Goal: Navigation & Orientation: Find specific page/section

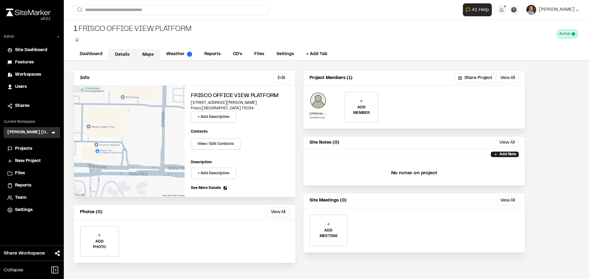
click at [149, 58] on link "Maps" at bounding box center [148, 55] width 24 height 12
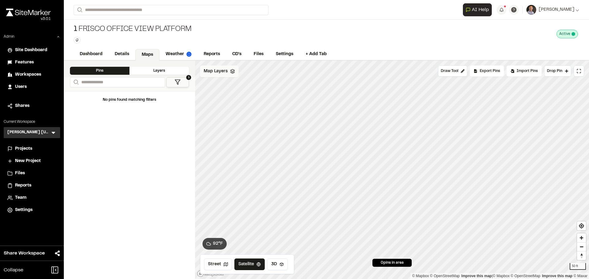
click at [230, 74] on div "Map Layers" at bounding box center [219, 72] width 39 height 12
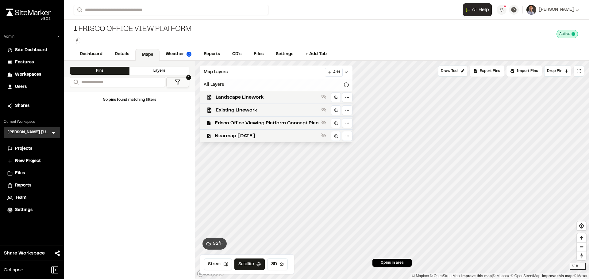
click at [230, 86] on div "All Layers" at bounding box center [276, 85] width 152 height 12
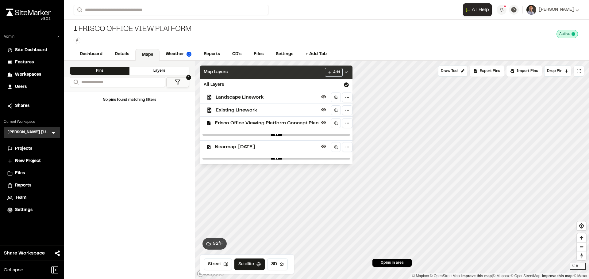
click at [271, 74] on div "Map Layers Add" at bounding box center [276, 72] width 152 height 13
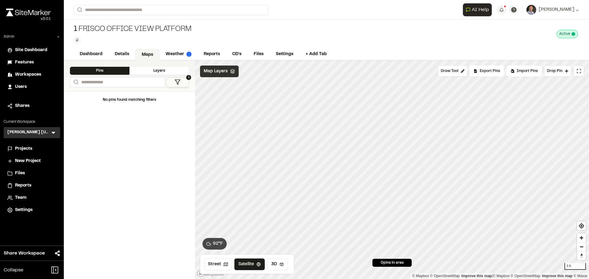
click at [217, 74] on span "Map Layers" at bounding box center [216, 71] width 24 height 7
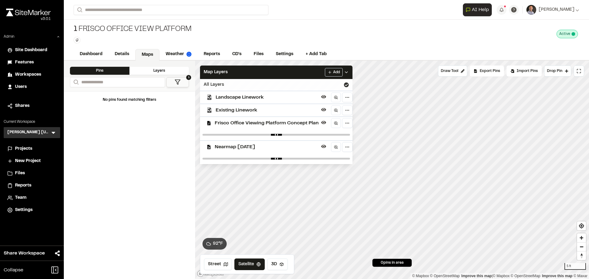
click at [219, 85] on div "All Layers" at bounding box center [276, 85] width 152 height 12
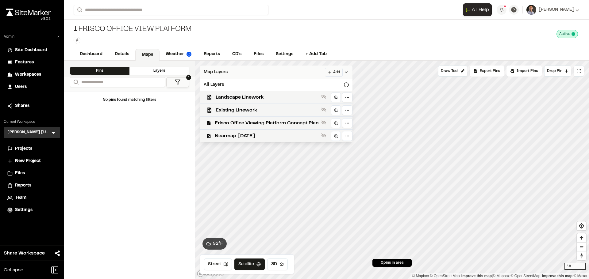
click at [239, 67] on div "Map Layers Add" at bounding box center [276, 72] width 152 height 13
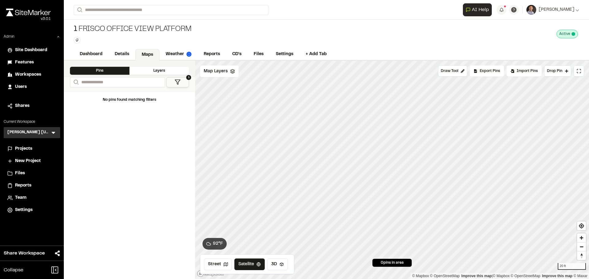
click at [53, 132] on icon at bounding box center [53, 133] width 6 height 6
click at [39, 144] on li at bounding box center [32, 146] width 56 height 13
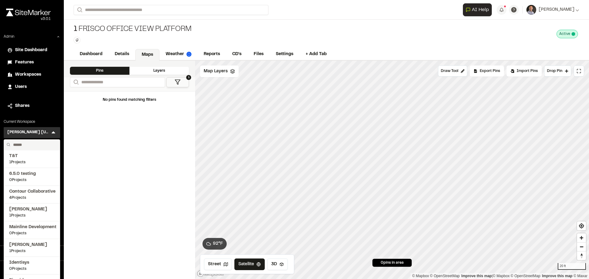
click at [40, 144] on input "text" at bounding box center [34, 145] width 47 height 10
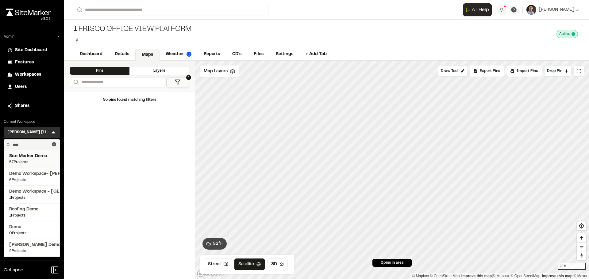
type input "****"
click at [36, 159] on span "Site Marker Demo" at bounding box center [31, 156] width 45 height 7
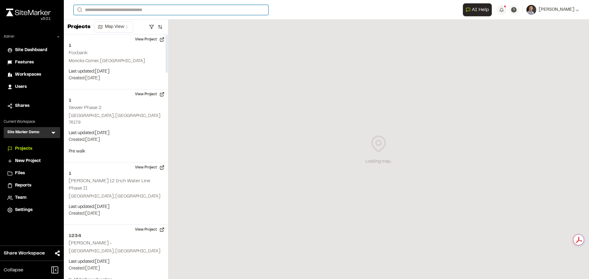
click at [107, 8] on input "Search" at bounding box center [171, 10] width 195 height 10
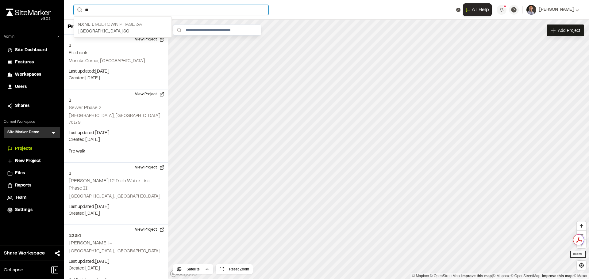
type input "**"
click at [109, 26] on p "NXNL 1 Midtown Phase 3A" at bounding box center [123, 24] width 90 height 7
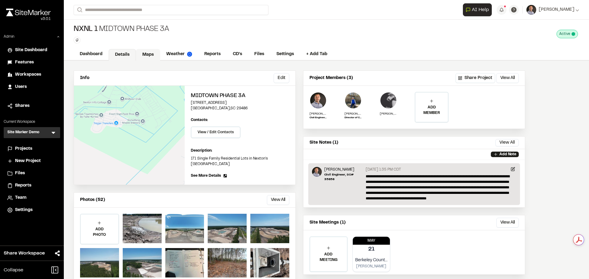
click at [150, 56] on link "Maps" at bounding box center [148, 55] width 24 height 12
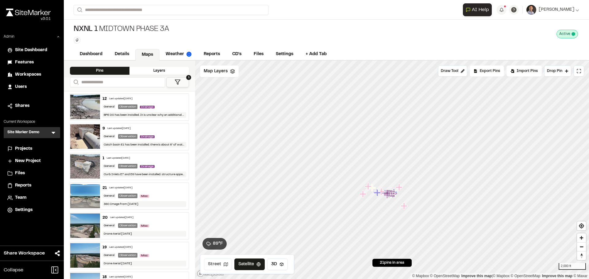
click at [208, 265] on button "Street" at bounding box center [218, 265] width 28 height 12
click at [238, 52] on link "CD's" at bounding box center [237, 55] width 22 height 12
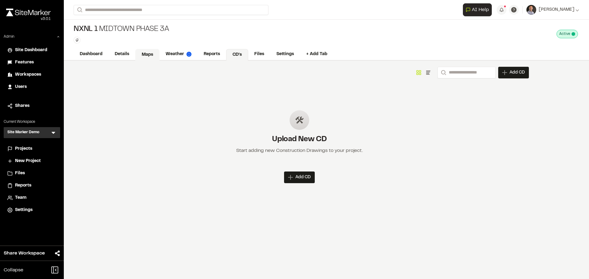
click at [145, 56] on link "Maps" at bounding box center [147, 55] width 24 height 12
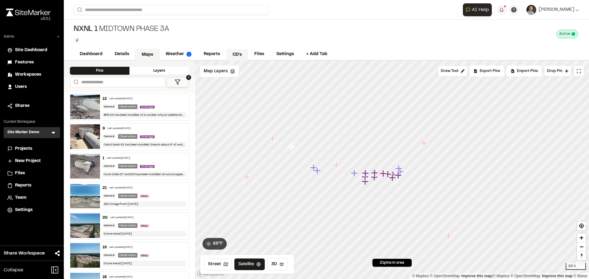
click at [238, 55] on link "CD's" at bounding box center [237, 55] width 22 height 12
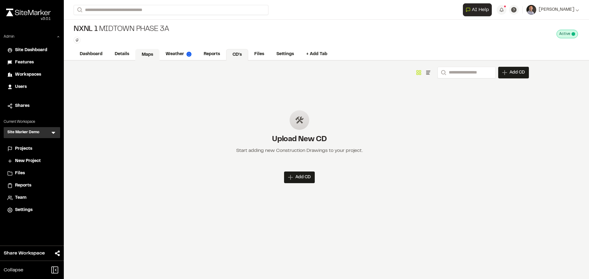
click at [148, 56] on link "Maps" at bounding box center [147, 55] width 24 height 12
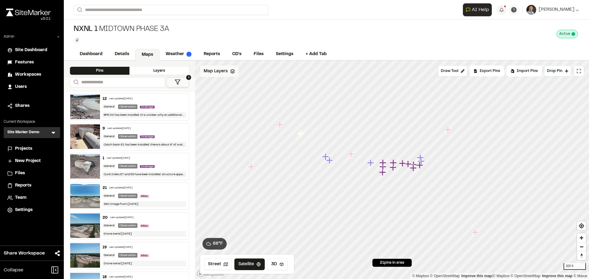
click at [213, 71] on span "Map Layers" at bounding box center [216, 71] width 24 height 7
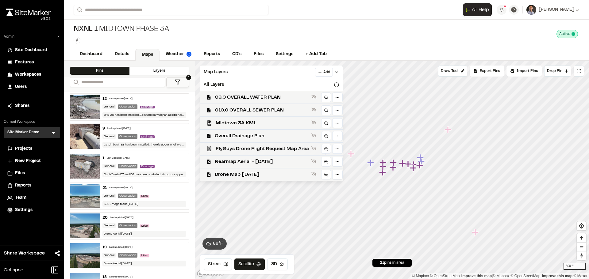
click at [251, 149] on span "FlyGuys Drone Flight Request Map Area" at bounding box center [262, 148] width 93 height 7
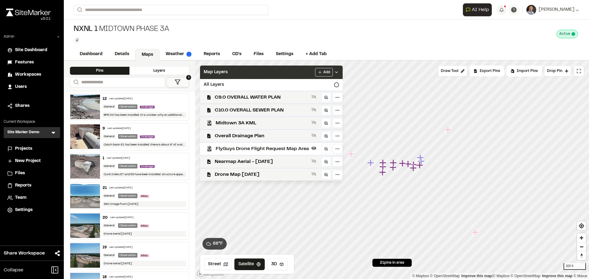
click at [290, 69] on div "Map Layers Add" at bounding box center [271, 72] width 143 height 13
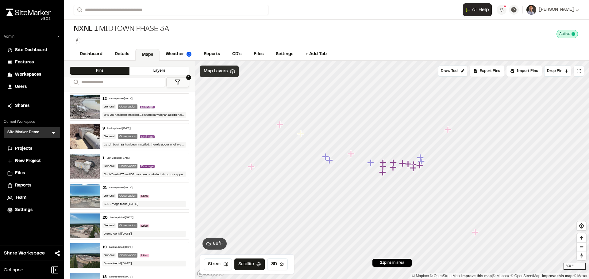
click at [213, 70] on span "Map Layers" at bounding box center [216, 71] width 24 height 7
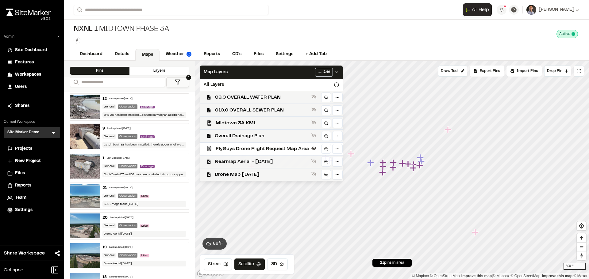
click at [259, 162] on span "Nearmap Aerial - Jan 2 2025" at bounding box center [262, 161] width 94 height 7
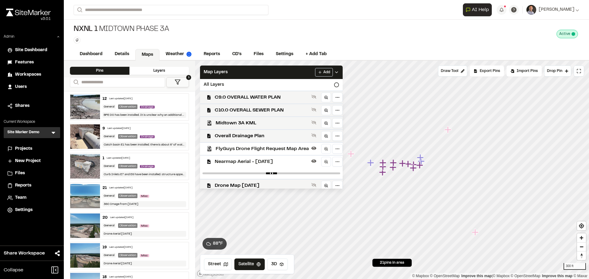
click at [259, 161] on span "Nearmap Aerial - Jan 2 2025" at bounding box center [262, 161] width 94 height 7
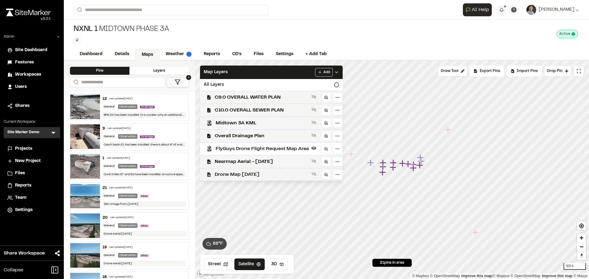
click at [258, 173] on span "Drone Map May 13 2025" at bounding box center [262, 174] width 94 height 7
drag, startPoint x: 258, startPoint y: 147, endPoint x: 309, endPoint y: 109, distance: 63.2
click at [258, 147] on span "FlyGuys Drone Flight Request Map Area" at bounding box center [262, 148] width 93 height 7
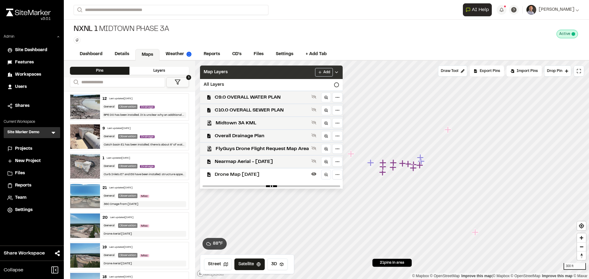
click at [285, 74] on div "Map Layers Add" at bounding box center [271, 72] width 143 height 13
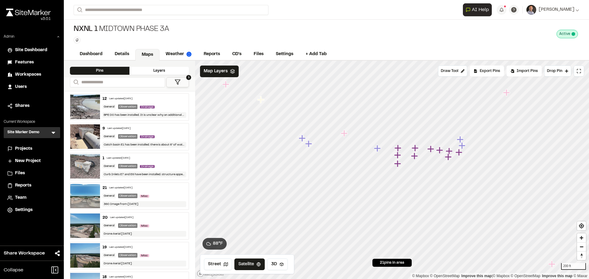
click at [345, 135] on icon "Map marker" at bounding box center [344, 133] width 7 height 7
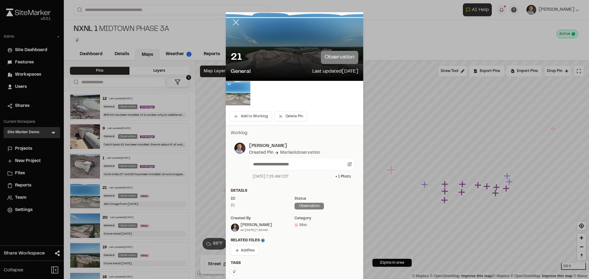
click at [233, 25] on icon at bounding box center [236, 22] width 10 height 10
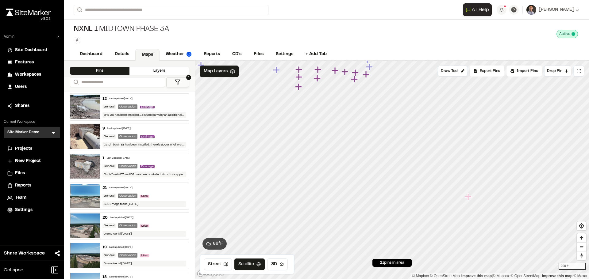
click at [283, 271] on div "Street Satellite 3D" at bounding box center [247, 265] width 94 height 20
click at [275, 266] on button "3D" at bounding box center [277, 265] width 21 height 12
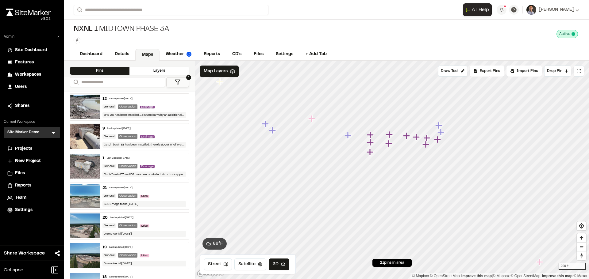
click at [312, 120] on icon "Map marker" at bounding box center [311, 118] width 7 height 7
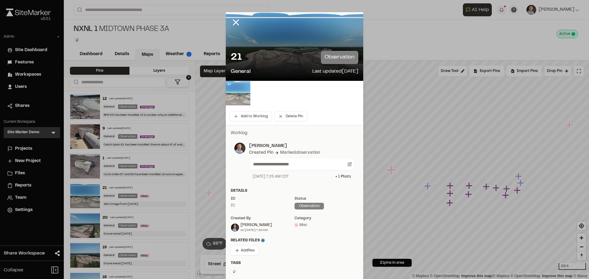
click at [242, 96] on img at bounding box center [238, 93] width 25 height 25
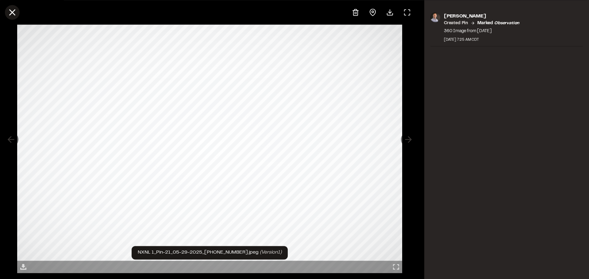
click at [12, 16] on icon at bounding box center [12, 12] width 10 height 10
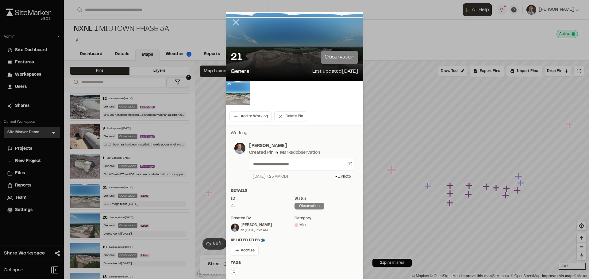
click at [234, 22] on line at bounding box center [235, 22] width 5 height 5
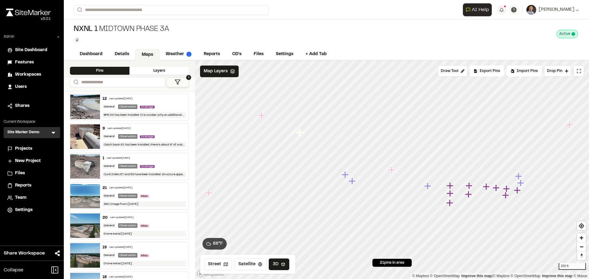
click at [262, 119] on icon "Map marker" at bounding box center [262, 116] width 8 height 8
click at [262, 118] on icon "Map marker" at bounding box center [262, 117] width 8 height 8
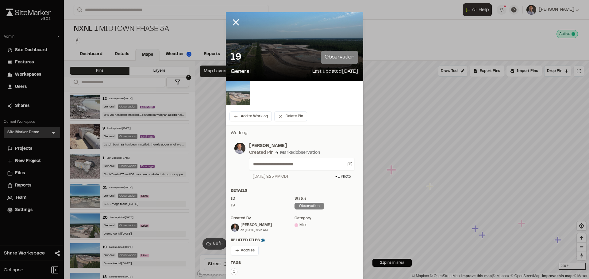
click at [235, 96] on img at bounding box center [238, 93] width 25 height 25
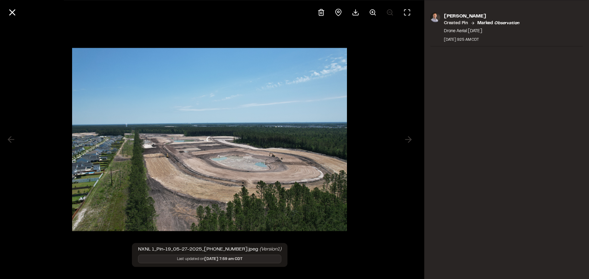
drag, startPoint x: 269, startPoint y: 163, endPoint x: 261, endPoint y: 158, distance: 9.3
click at [261, 158] on div at bounding box center [209, 139] width 275 height 195
drag, startPoint x: 14, startPoint y: 10, endPoint x: 13, endPoint y: 13, distance: 3.4
click at [14, 10] on line at bounding box center [12, 12] width 5 height 5
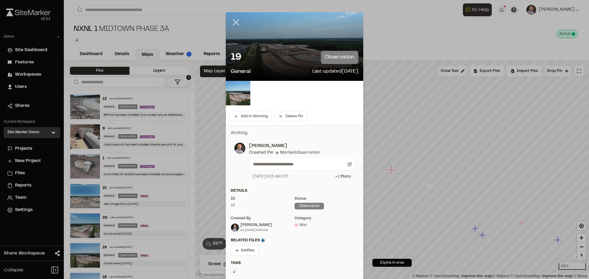
click at [234, 20] on icon at bounding box center [236, 22] width 10 height 10
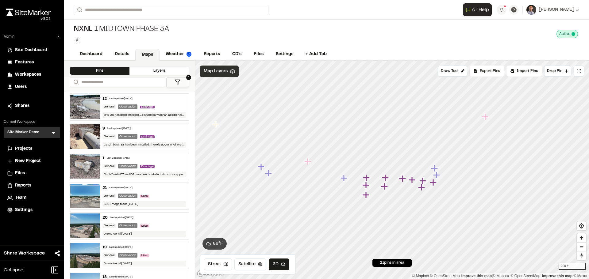
click at [215, 72] on span "Map Layers" at bounding box center [216, 71] width 24 height 7
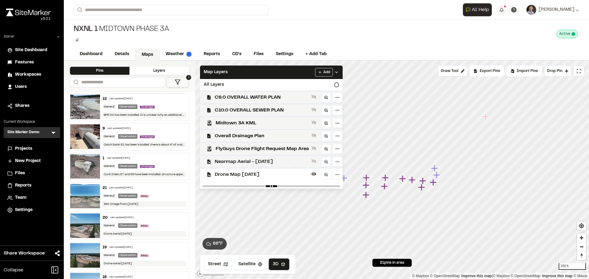
click at [238, 159] on span "Nearmap Aerial - Jan 2 2025" at bounding box center [262, 161] width 94 height 7
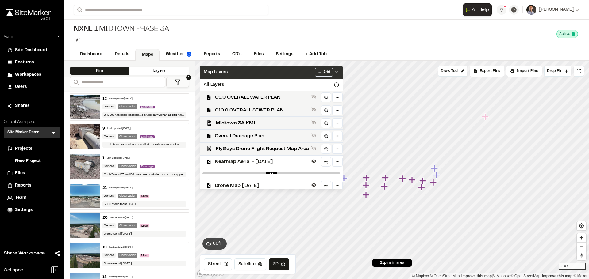
click at [273, 73] on div "Map Layers Add" at bounding box center [271, 72] width 143 height 13
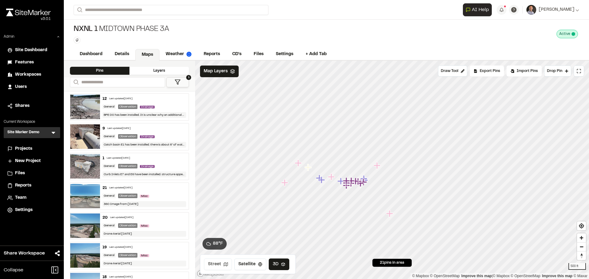
click at [213, 267] on button "Street" at bounding box center [218, 265] width 28 height 12
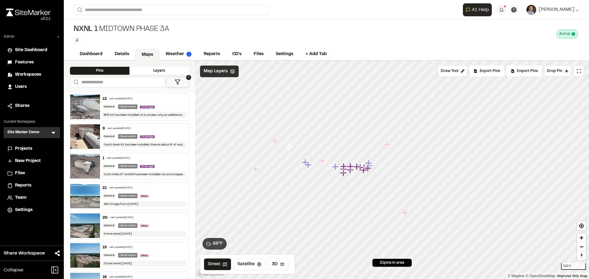
click at [208, 71] on span "Map Layers" at bounding box center [216, 71] width 24 height 7
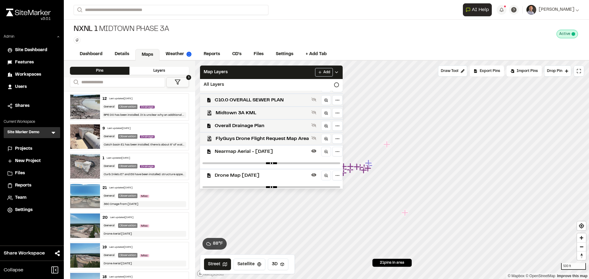
scroll to position [14, 0]
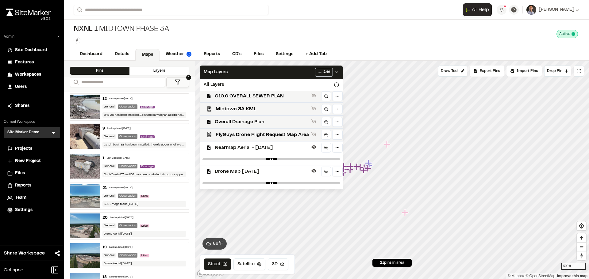
click at [251, 175] on span "Drone Map May 13 2025" at bounding box center [262, 171] width 94 height 7
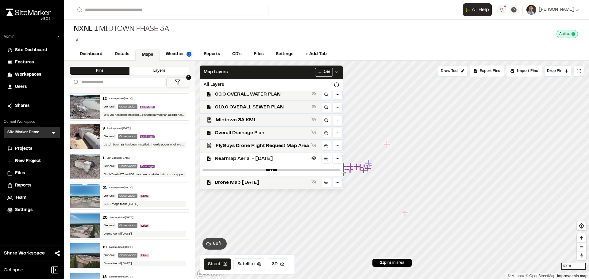
scroll to position [3, 0]
click at [256, 159] on span "Nearmap Aerial - Jan 2 2025" at bounding box center [262, 158] width 94 height 7
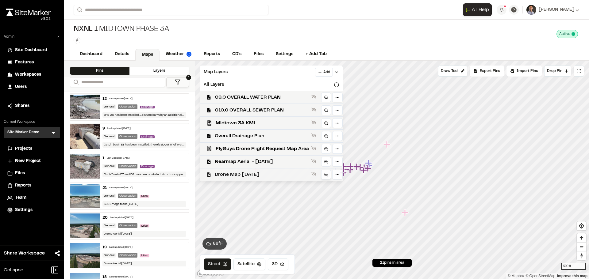
scroll to position [0, 0]
click at [258, 160] on span "Nearmap Aerial - Jan 2 2025" at bounding box center [262, 161] width 94 height 7
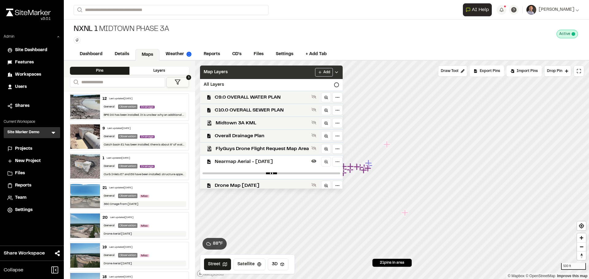
click at [286, 71] on div "Map Layers Add" at bounding box center [271, 72] width 143 height 13
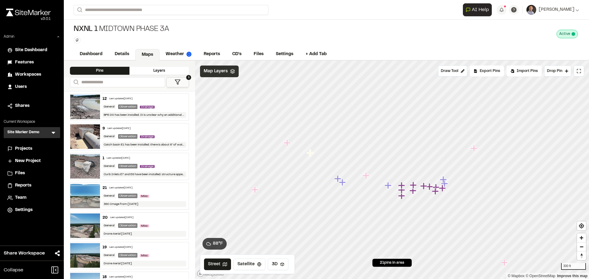
click at [214, 72] on span "Map Layers" at bounding box center [216, 71] width 24 height 7
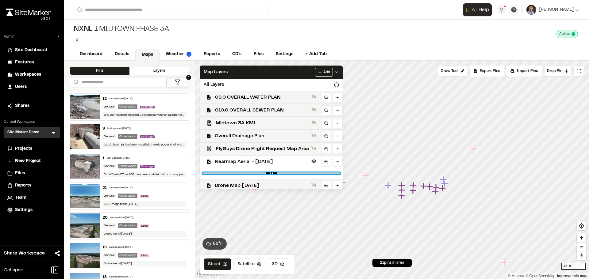
type input "*"
drag, startPoint x: 334, startPoint y: 174, endPoint x: 401, endPoint y: 182, distance: 67.7
click at [340, 174] on input "range" at bounding box center [271, 174] width 138 height 2
click at [281, 267] on button "3D" at bounding box center [278, 265] width 21 height 12
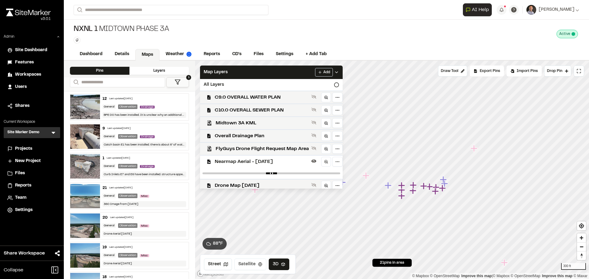
click at [258, 265] on icon at bounding box center [260, 264] width 4 height 4
click at [267, 160] on span "Nearmap Aerial - Jan 2 2025" at bounding box center [262, 161] width 94 height 7
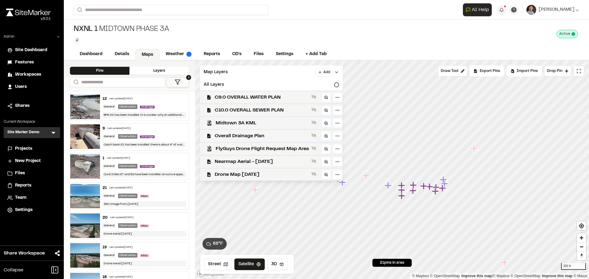
click at [267, 160] on span "Nearmap Aerial - Jan 2 2025" at bounding box center [262, 161] width 94 height 7
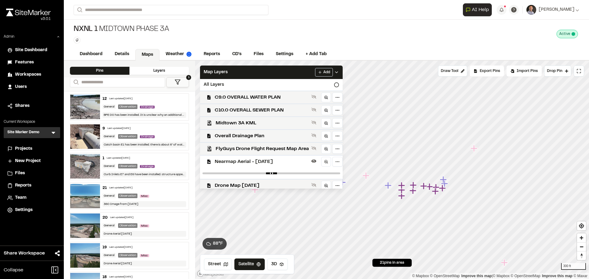
click at [277, 163] on span "Nearmap Aerial - Jan 2 2025" at bounding box center [262, 161] width 94 height 7
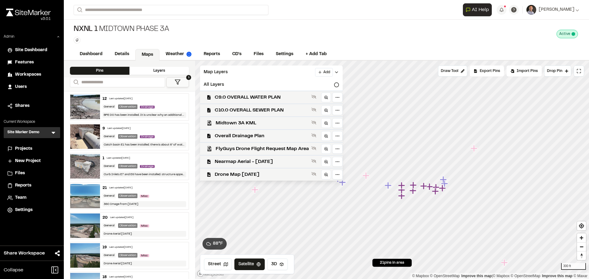
click at [277, 163] on span "Nearmap Aerial - Jan 2 2025" at bounding box center [262, 161] width 94 height 7
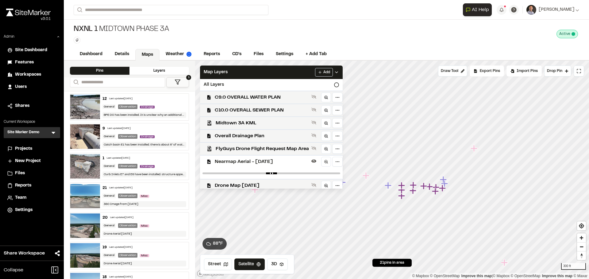
click at [277, 162] on span "Nearmap Aerial - Jan 2 2025" at bounding box center [262, 161] width 94 height 7
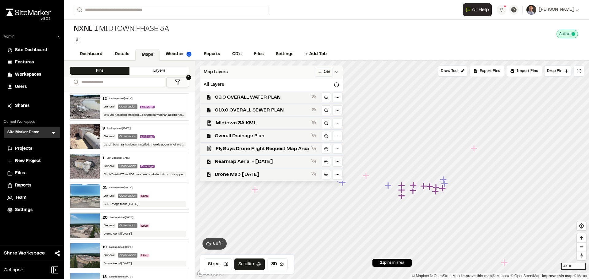
click at [274, 73] on div "Map Layers Add" at bounding box center [271, 72] width 143 height 13
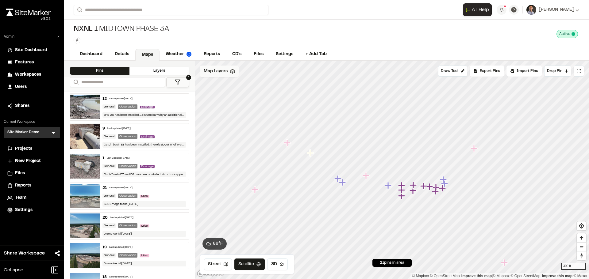
click at [219, 67] on div "Click to Drop Pin 21 pins in area Draw Tool Export Pins Available Datums Datums…" at bounding box center [392, 170] width 394 height 219
click at [223, 73] on span "Map Layers" at bounding box center [216, 71] width 24 height 7
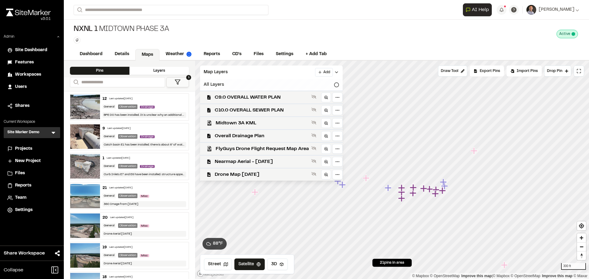
click at [235, 86] on div "All Layers" at bounding box center [271, 85] width 143 height 12
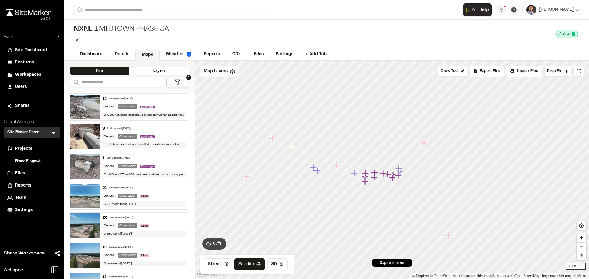
click at [210, 74] on span "Map Layers" at bounding box center [216, 71] width 24 height 7
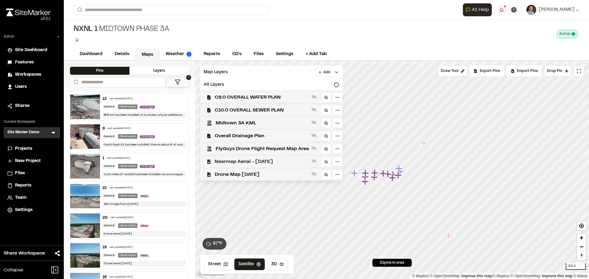
click at [238, 164] on span "Nearmap Aerial - Jan 2 2025" at bounding box center [262, 161] width 94 height 7
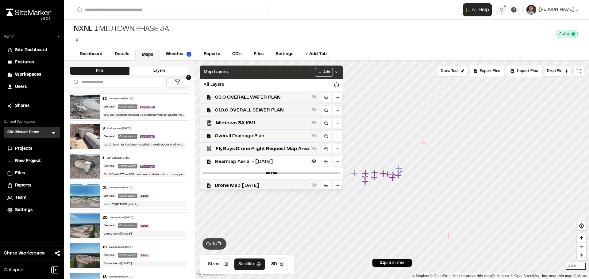
click at [259, 69] on div "Map Layers Add" at bounding box center [271, 72] width 143 height 13
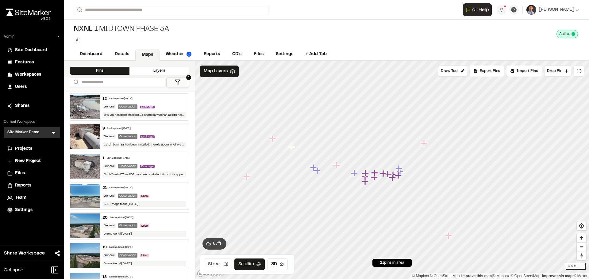
click at [221, 262] on button "Street" at bounding box center [218, 265] width 28 height 12
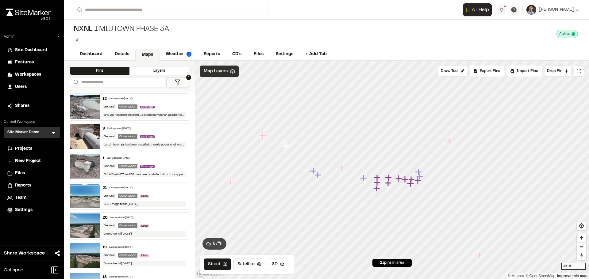
click at [217, 75] on span "Map Layers" at bounding box center [216, 71] width 24 height 7
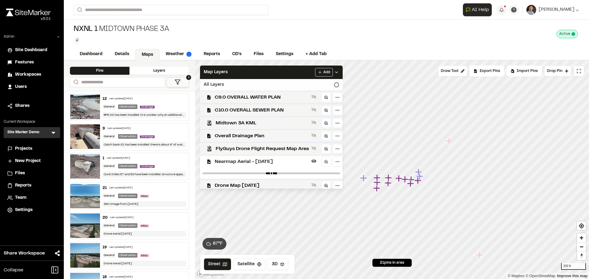
click at [232, 87] on div "All Layers" at bounding box center [271, 85] width 143 height 12
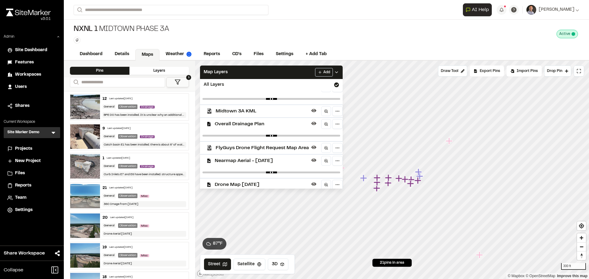
scroll to position [47, 0]
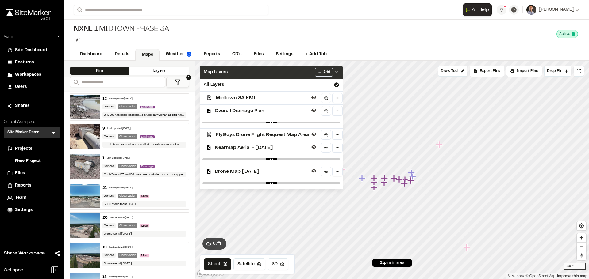
click at [300, 72] on div "Map Layers Add" at bounding box center [271, 72] width 143 height 13
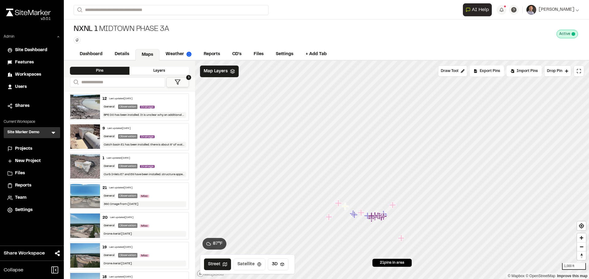
click at [249, 263] on button "Satellite" at bounding box center [249, 265] width 32 height 12
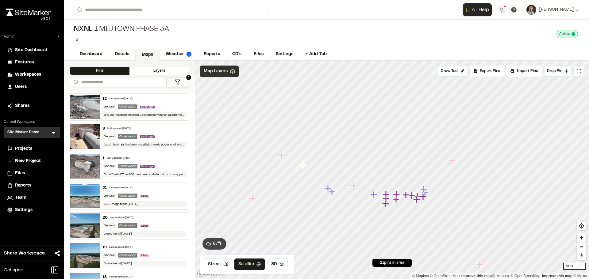
click at [213, 71] on span "Map Layers" at bounding box center [216, 71] width 24 height 7
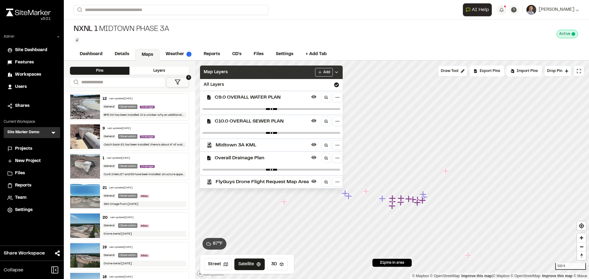
click at [299, 71] on div "Map Layers Add" at bounding box center [271, 72] width 143 height 13
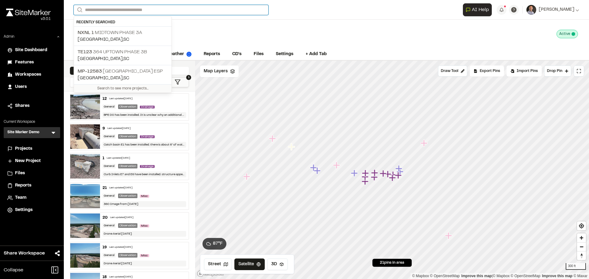
click at [146, 12] on input "Search" at bounding box center [171, 10] width 195 height 10
drag, startPoint x: 135, startPoint y: 51, endPoint x: 135, endPoint y: 62, distance: 11.0
click at [136, 51] on p "TE123 364 Uptown Phase 3B" at bounding box center [123, 51] width 90 height 7
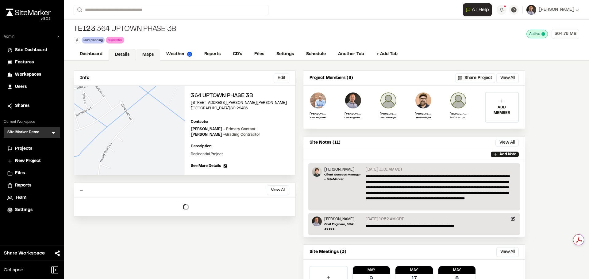
click at [154, 56] on link "Maps" at bounding box center [148, 55] width 24 height 12
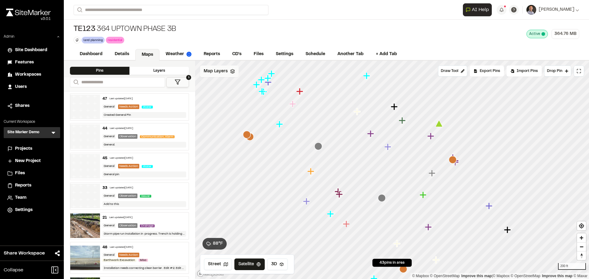
click at [219, 74] on span "Map Layers" at bounding box center [216, 71] width 24 height 7
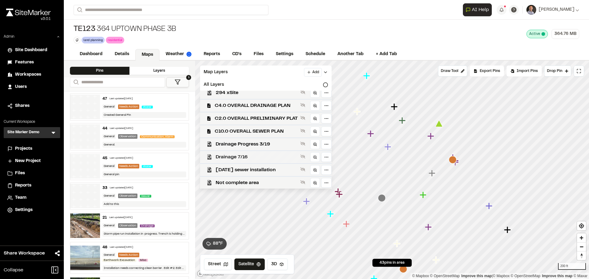
scroll to position [52, 0]
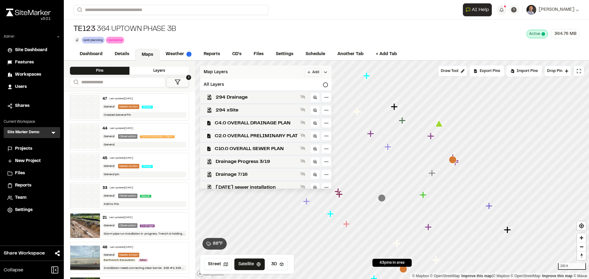
click at [267, 74] on div "Map Layers Add" at bounding box center [266, 72] width 132 height 13
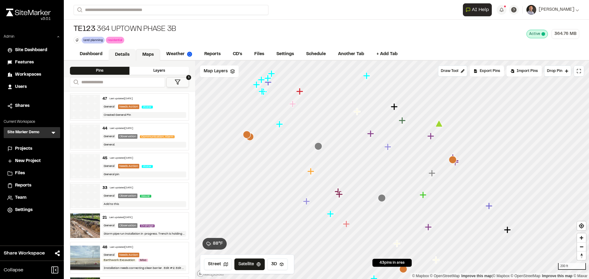
click at [122, 53] on link "Details" at bounding box center [122, 55] width 27 height 12
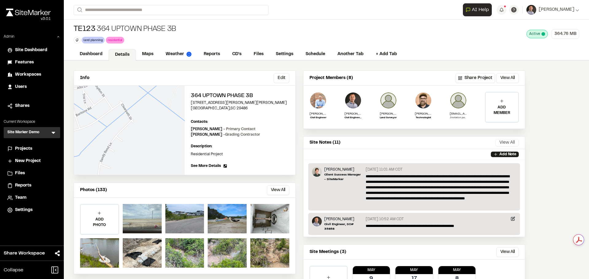
click at [505, 143] on button "View All" at bounding box center [506, 142] width 23 height 7
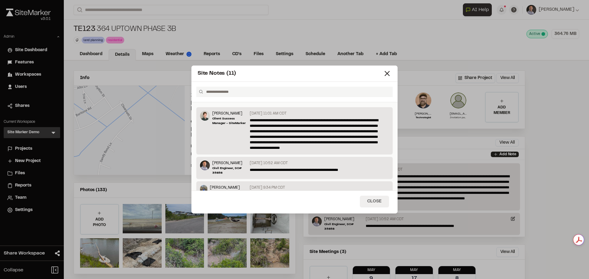
click at [373, 202] on button "Close" at bounding box center [374, 202] width 29 height 12
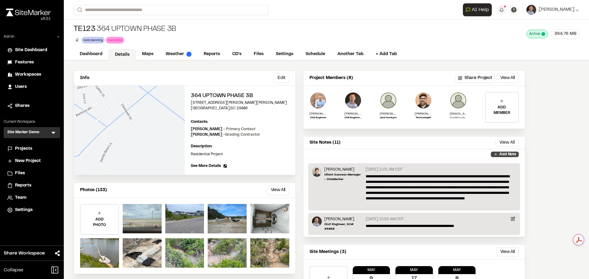
click at [507, 153] on p "Add Note" at bounding box center [507, 155] width 17 height 6
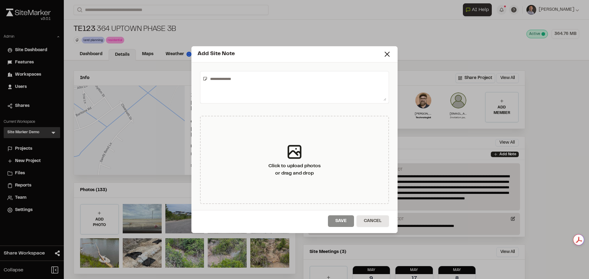
click at [254, 84] on textarea at bounding box center [297, 87] width 178 height 27
paste textarea "**********"
type textarea "**********"
click at [339, 219] on button "Save" at bounding box center [341, 222] width 26 height 12
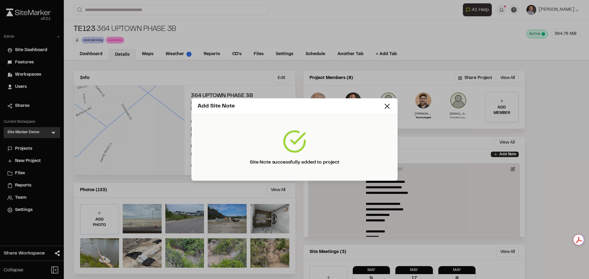
drag, startPoint x: 387, startPoint y: 105, endPoint x: 370, endPoint y: 97, distance: 18.8
click at [387, 104] on icon at bounding box center [387, 106] width 9 height 9
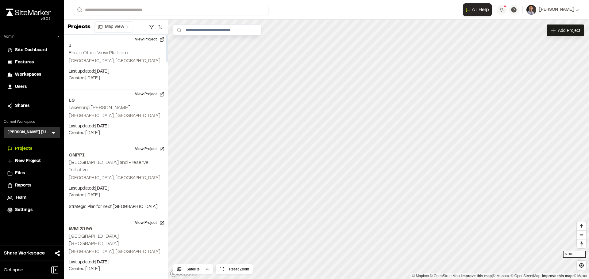
click at [53, 129] on div "[PERSON_NAME] [US_STATE] KH Menu" at bounding box center [32, 132] width 56 height 11
click at [51, 132] on icon at bounding box center [53, 133] width 6 height 6
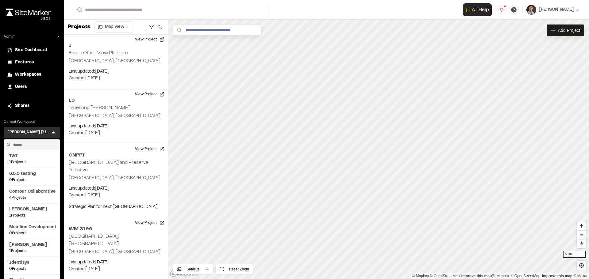
drag, startPoint x: 40, startPoint y: 146, endPoint x: 45, endPoint y: 141, distance: 7.4
click at [40, 146] on input "text" at bounding box center [34, 145] width 47 height 10
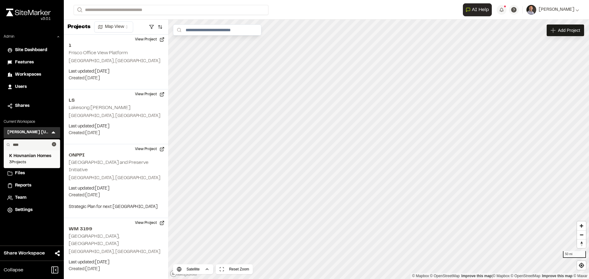
type input "****"
click at [36, 155] on span "K Hovnanian Homes" at bounding box center [31, 156] width 45 height 7
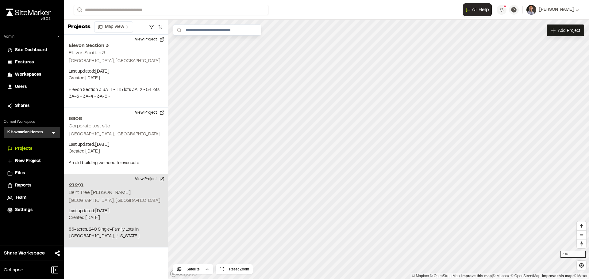
click at [105, 192] on h2 "Bent Tree [PERSON_NAME]" at bounding box center [100, 193] width 62 height 4
click at [139, 179] on button "View Project" at bounding box center [149, 179] width 37 height 10
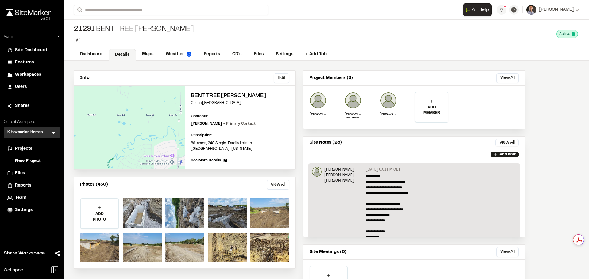
click at [504, 141] on button "View All" at bounding box center [506, 142] width 23 height 7
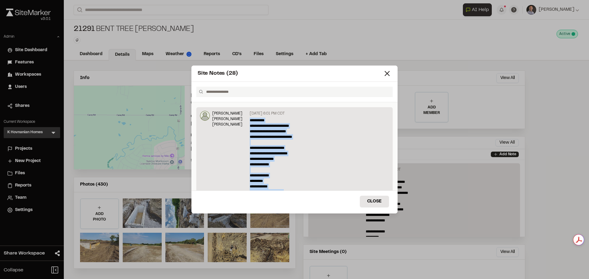
drag, startPoint x: 277, startPoint y: 146, endPoint x: 247, endPoint y: 121, distance: 39.0
click at [247, 121] on div "**********" at bounding box center [318, 175] width 142 height 128
copy p "**********"
click at [388, 75] on line at bounding box center [387, 73] width 4 height 4
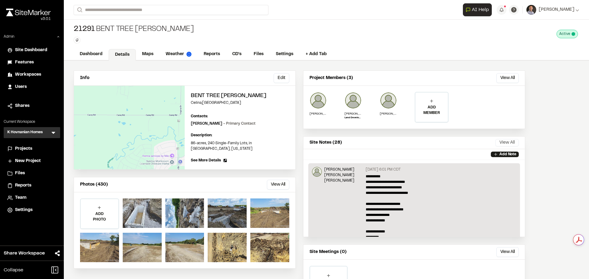
click at [498, 143] on button "View All" at bounding box center [506, 142] width 23 height 7
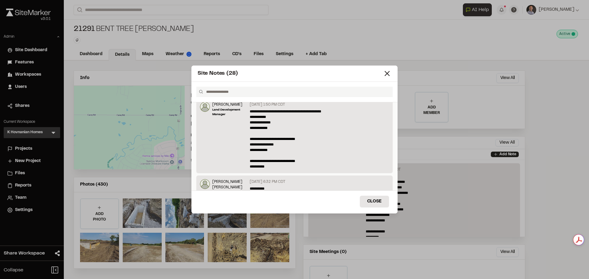
scroll to position [368, 0]
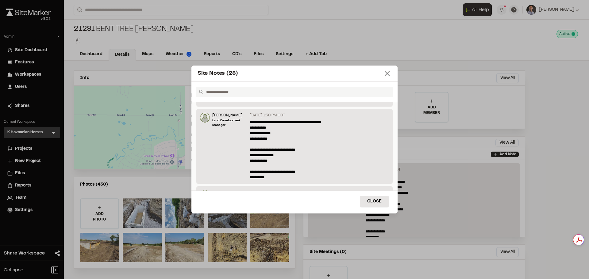
click at [387, 72] on icon at bounding box center [387, 73] width 9 height 9
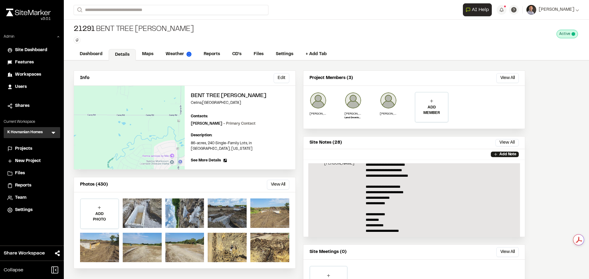
scroll to position [31, 0]
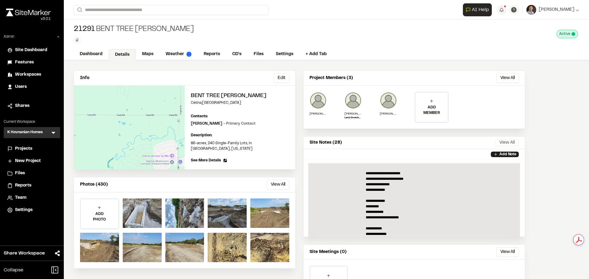
click at [503, 143] on button "View All" at bounding box center [506, 142] width 23 height 7
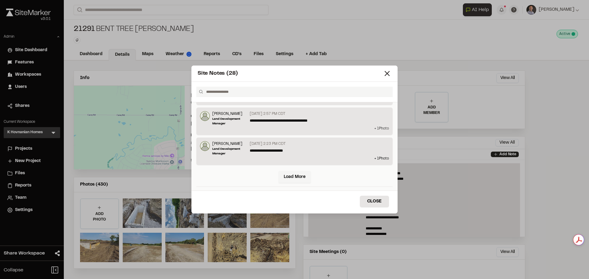
scroll to position [782, 0]
click at [389, 77] on icon at bounding box center [387, 73] width 9 height 9
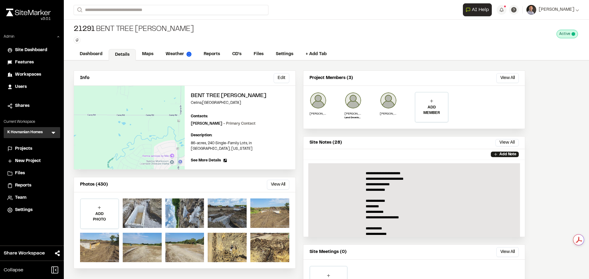
click at [278, 180] on button "View All" at bounding box center [278, 185] width 22 height 10
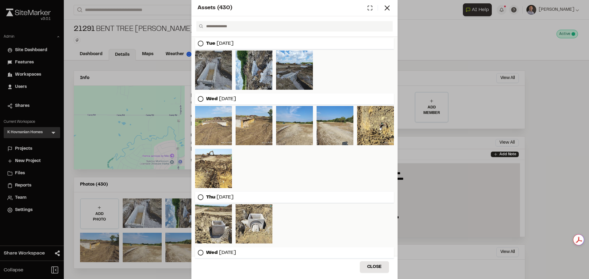
click at [217, 72] on div at bounding box center [213, 70] width 37 height 39
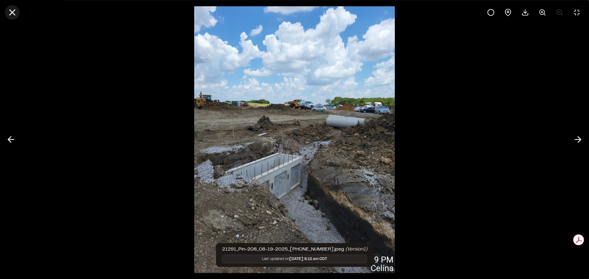
click at [7, 16] on button at bounding box center [12, 12] width 15 height 15
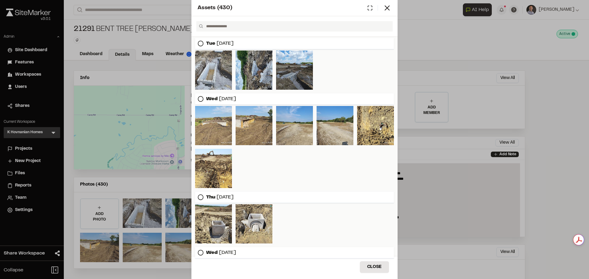
click at [383, 6] on icon at bounding box center [387, 8] width 9 height 9
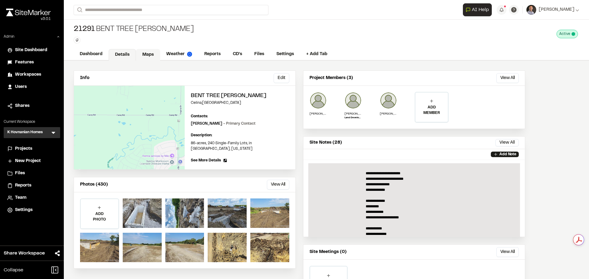
click at [145, 59] on link "Maps" at bounding box center [148, 55] width 24 height 12
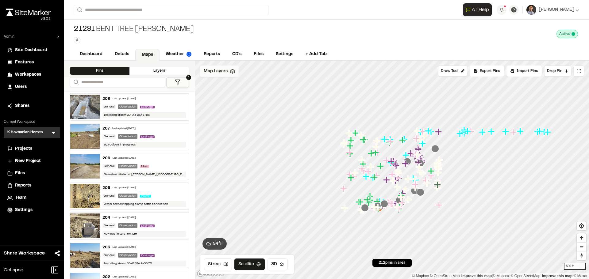
click at [216, 71] on span "Map Layers" at bounding box center [216, 71] width 24 height 7
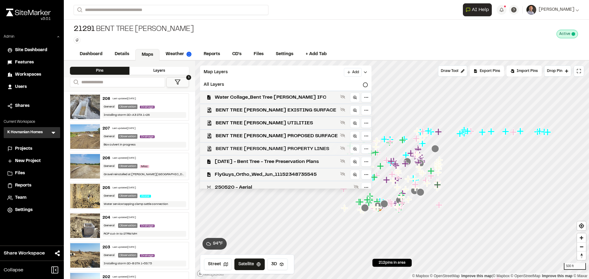
scroll to position [5, 0]
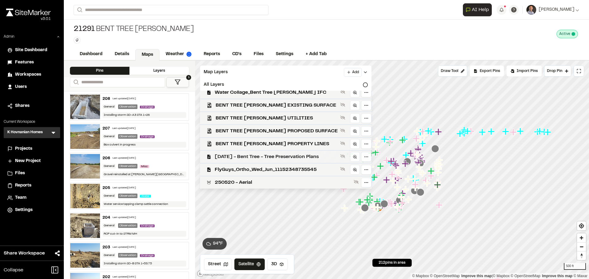
click at [277, 157] on span "[DATE] - Bent Tree - Tree Preservation Plans" at bounding box center [276, 156] width 123 height 7
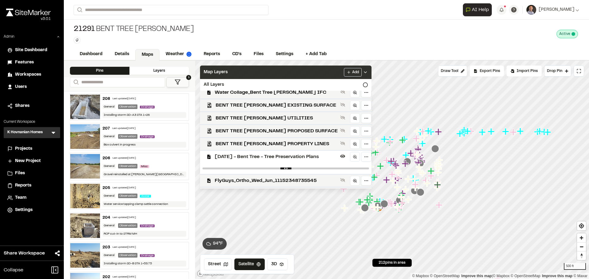
click at [363, 74] on icon at bounding box center [365, 72] width 5 height 5
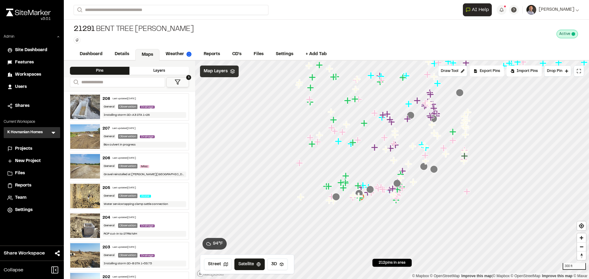
scroll to position [0, 0]
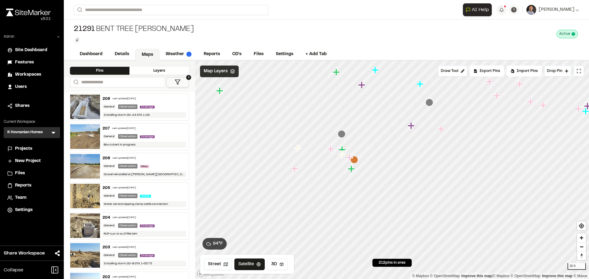
click at [212, 73] on span "Map Layers" at bounding box center [216, 71] width 24 height 7
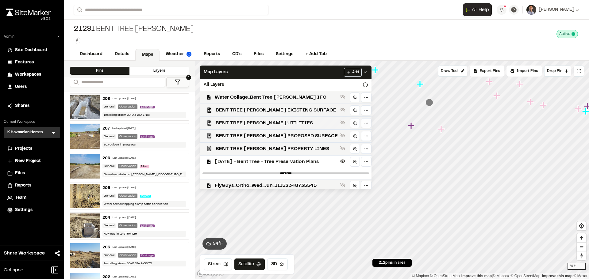
click at [254, 120] on span "BENT TREE [PERSON_NAME] UTILITIES" at bounding box center [277, 123] width 122 height 7
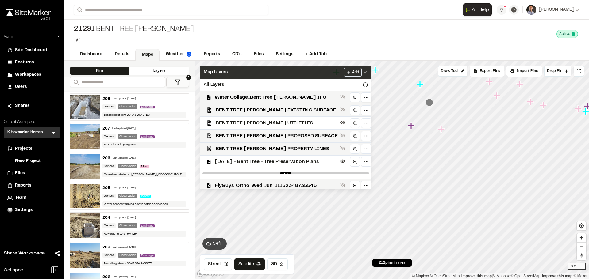
click at [290, 75] on div "Map Layers Add" at bounding box center [285, 72] width 171 height 13
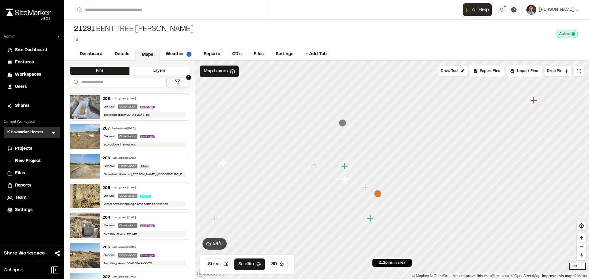
click at [345, 168] on icon "Map marker" at bounding box center [344, 166] width 7 height 7
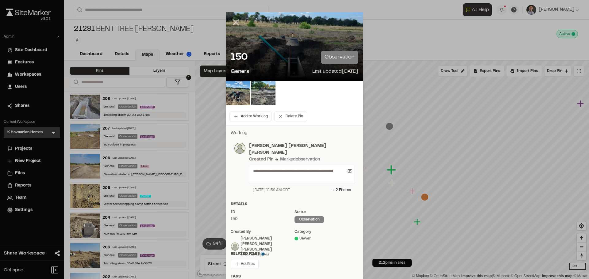
click at [233, 21] on line at bounding box center [235, 22] width 5 height 5
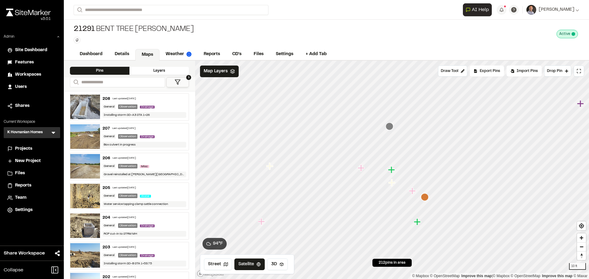
click at [174, 80] on button "1" at bounding box center [177, 82] width 23 height 10
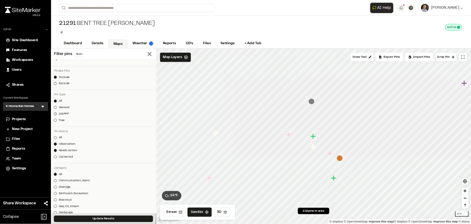
scroll to position [61, 0]
click at [77, 170] on div "All" at bounding box center [76, 171] width 4 height 6
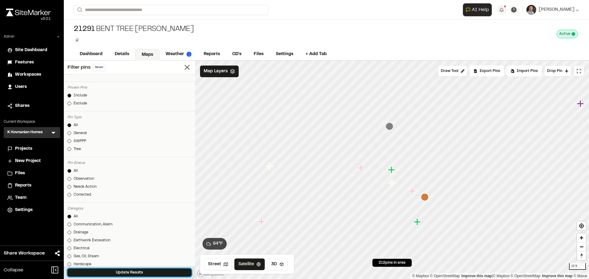
click at [137, 270] on button "Update Results" at bounding box center [129, 273] width 124 height 8
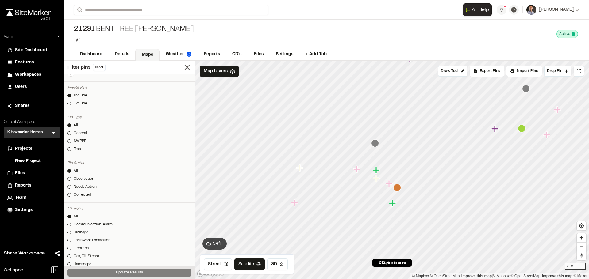
click at [376, 179] on icon "Map marker" at bounding box center [376, 178] width 7 height 7
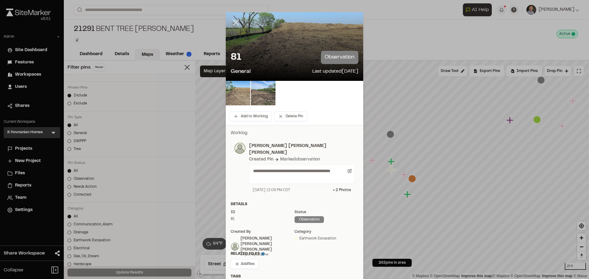
click at [233, 23] on line at bounding box center [235, 22] width 5 height 5
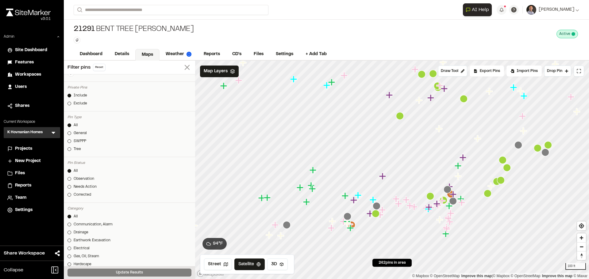
click at [183, 68] on icon at bounding box center [187, 67] width 9 height 9
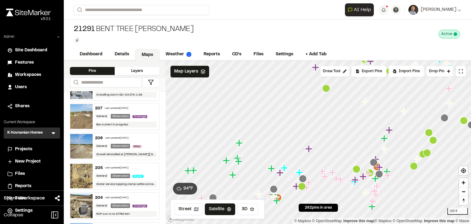
scroll to position [0, 0]
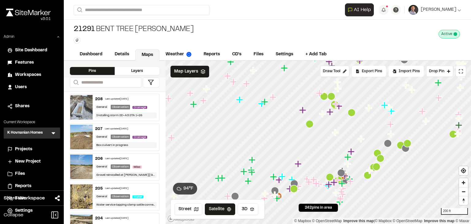
click at [381, 160] on icon "Map marker" at bounding box center [381, 158] width 8 height 8
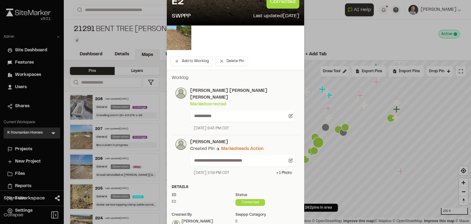
scroll to position [49, 0]
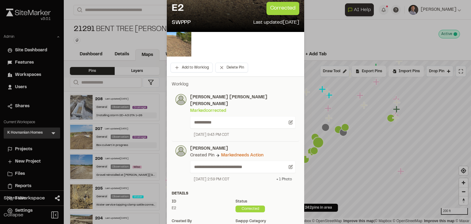
click at [282, 176] on div "+ 1 Photo" at bounding box center [284, 179] width 16 height 6
click at [186, 189] on img at bounding box center [187, 196] width 20 height 20
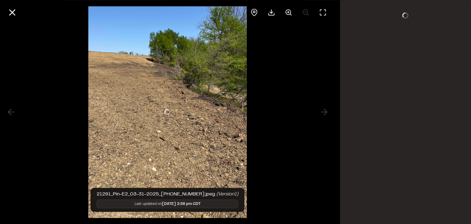
scroll to position [0, 0]
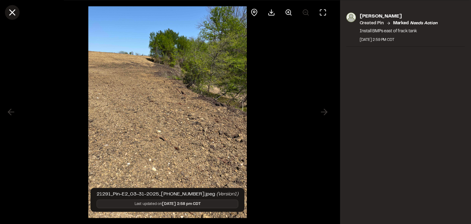
click at [13, 15] on icon at bounding box center [12, 12] width 10 height 10
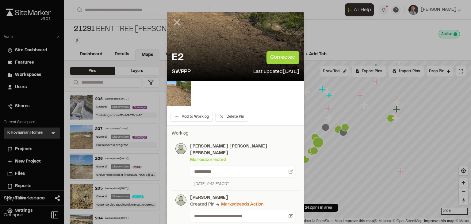
click at [175, 23] on line at bounding box center [176, 22] width 5 height 5
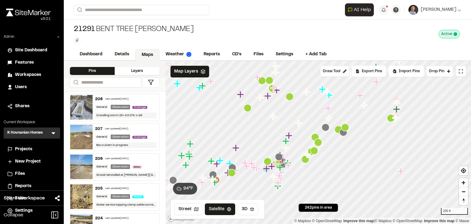
click at [312, 61] on div at bounding box center [318, 61] width 305 height 0
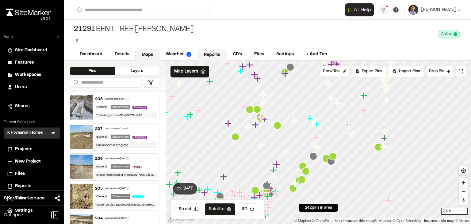
click at [207, 53] on link "Reports" at bounding box center [211, 55] width 29 height 12
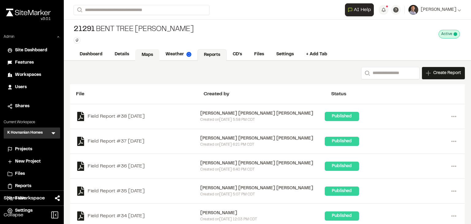
click at [146, 58] on link "Maps" at bounding box center [147, 55] width 24 height 12
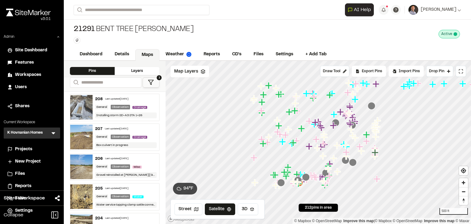
click at [24, 74] on span "Workspaces" at bounding box center [28, 74] width 26 height 7
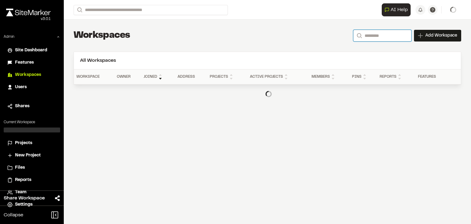
click at [388, 36] on input "Search" at bounding box center [382, 36] width 58 height 12
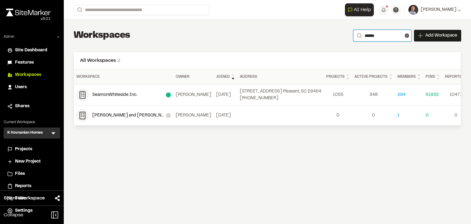
type input "******"
